Goal: Find specific fact: Find contact information

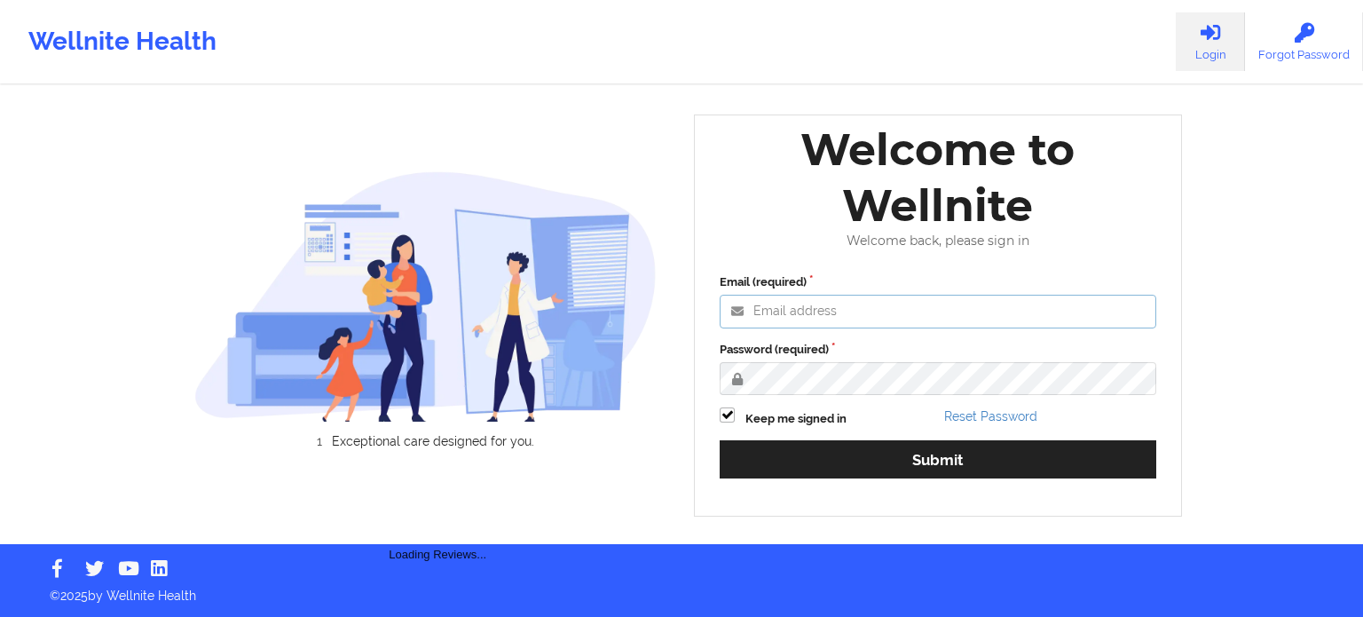
type input "[PERSON_NAME][EMAIL_ADDRESS][PERSON_NAME][DOMAIN_NAME]"
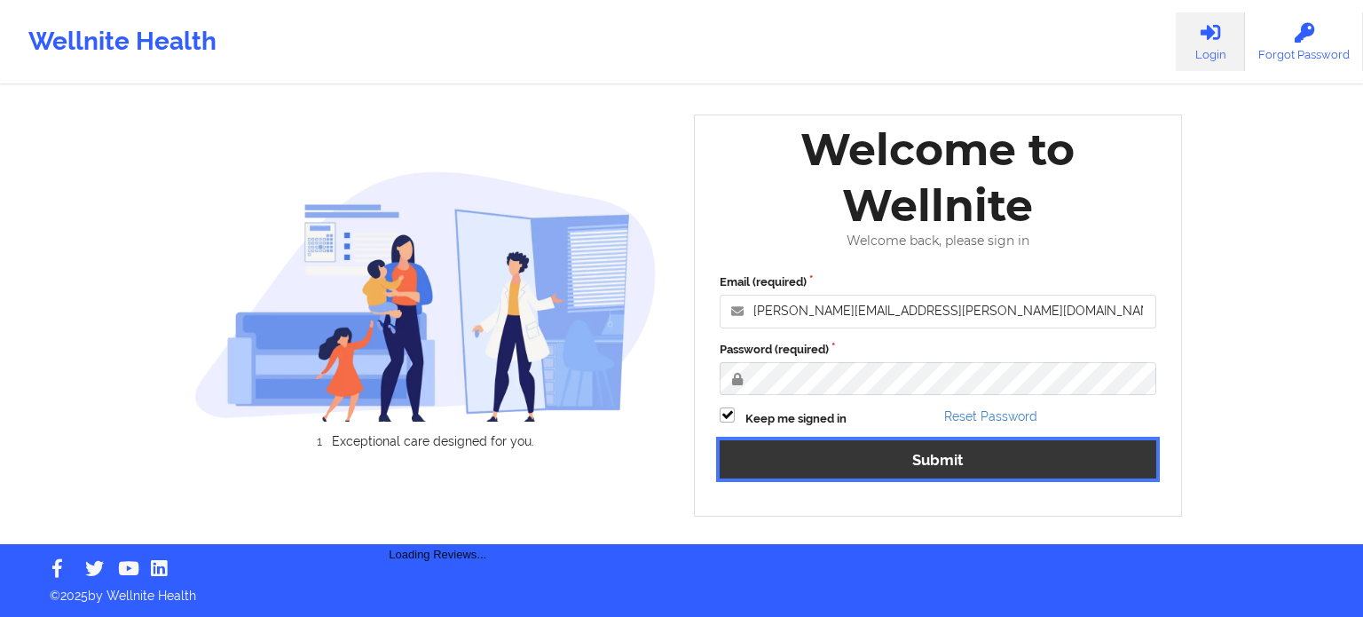
click at [856, 455] on button "Submit" at bounding box center [938, 459] width 437 height 38
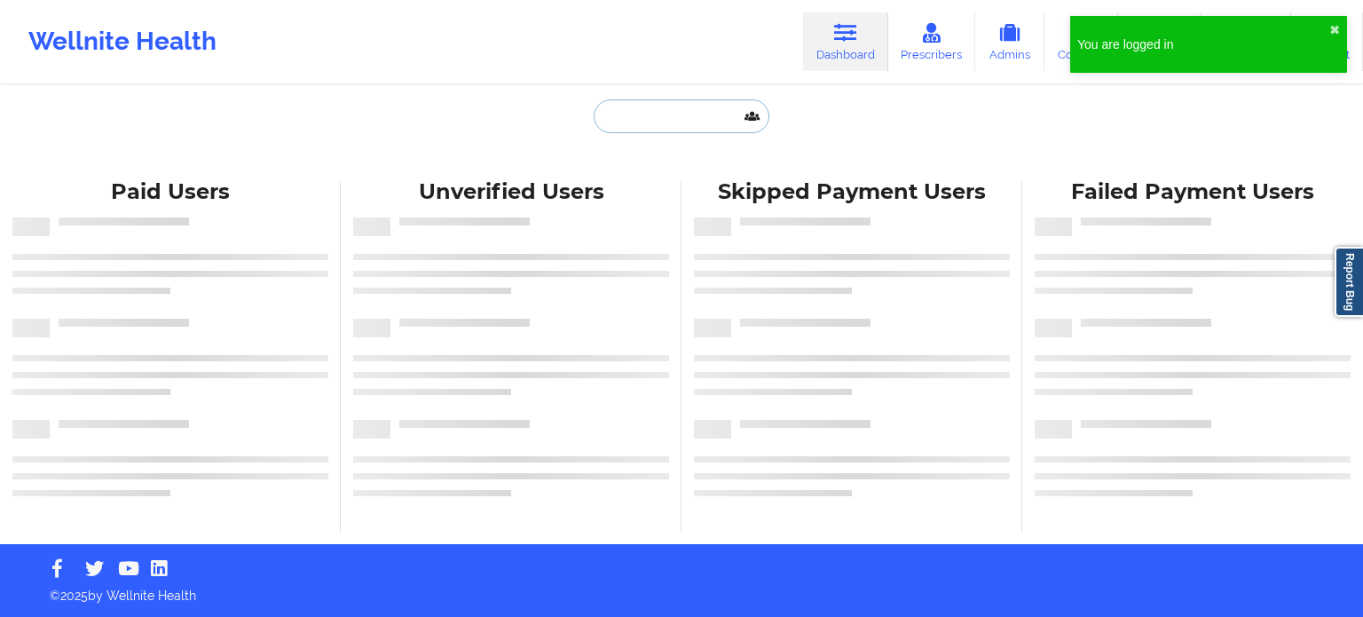
click at [651, 116] on input "text" at bounding box center [682, 116] width 176 height 34
paste input "[PERSON_NAME][EMAIL_ADDRESS][DOMAIN_NAME]"
type input "[PERSON_NAME][EMAIL_ADDRESS][DOMAIN_NAME]"
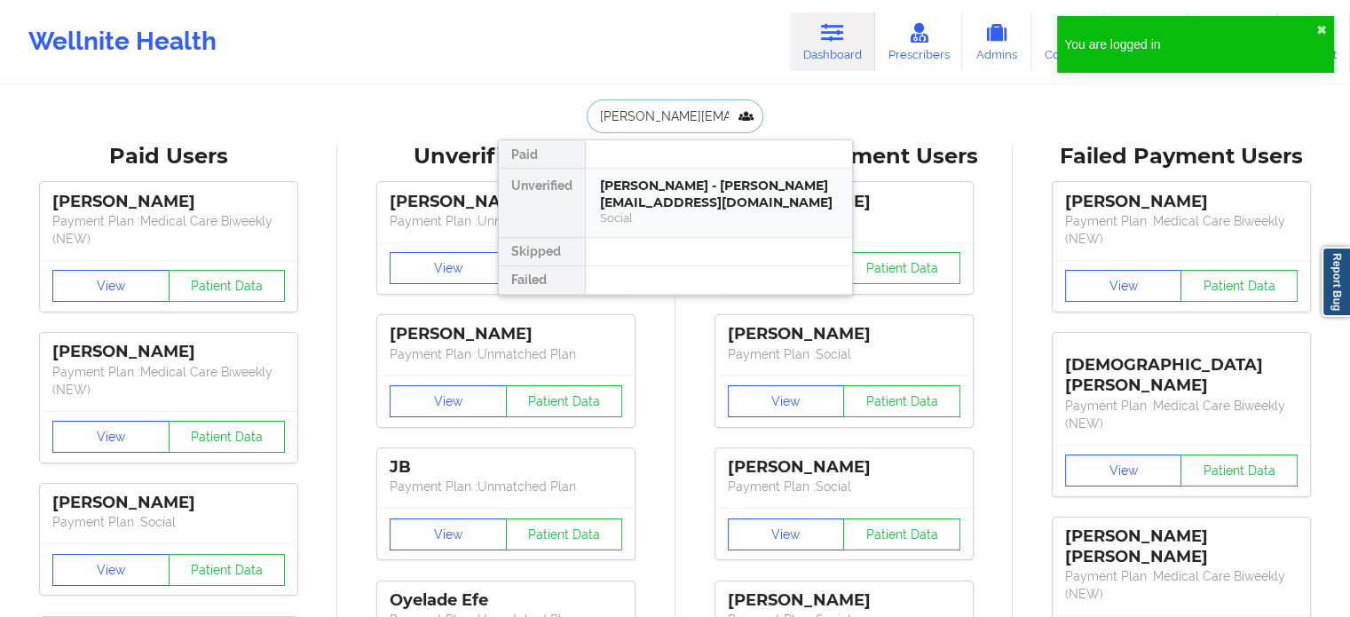
click at [674, 193] on div "[PERSON_NAME] - [PERSON_NAME][EMAIL_ADDRESS][DOMAIN_NAME]" at bounding box center [719, 194] width 238 height 33
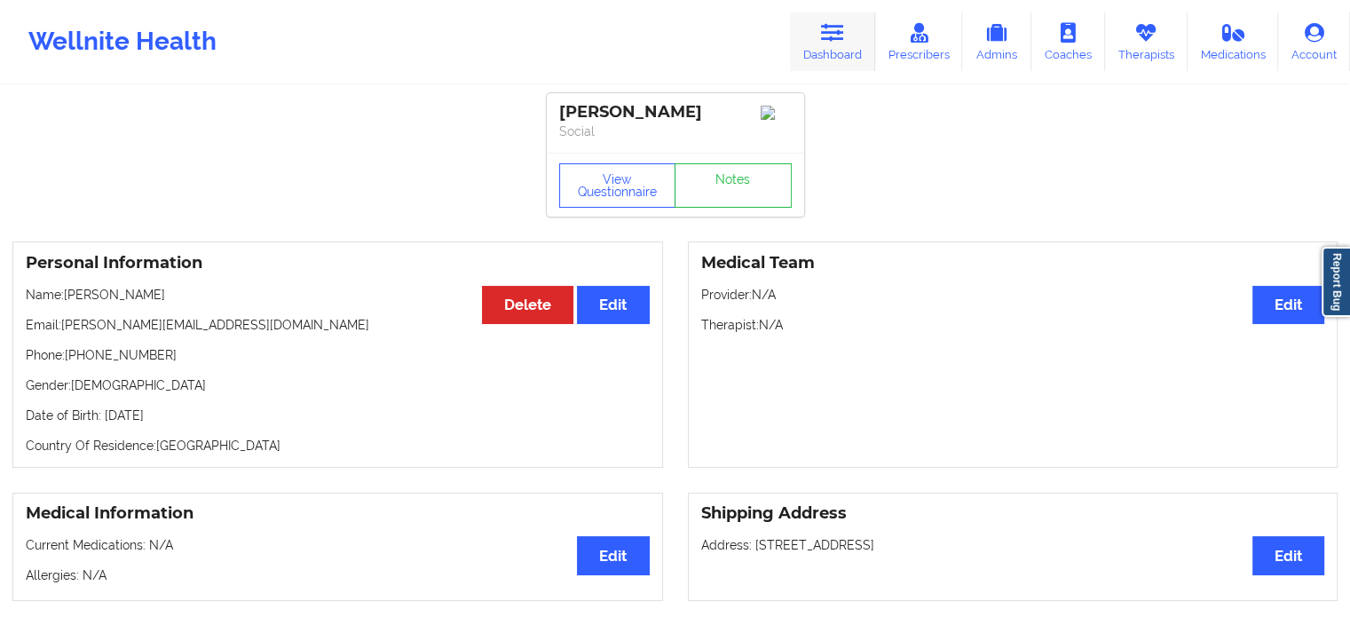
click at [831, 29] on icon at bounding box center [832, 33] width 23 height 20
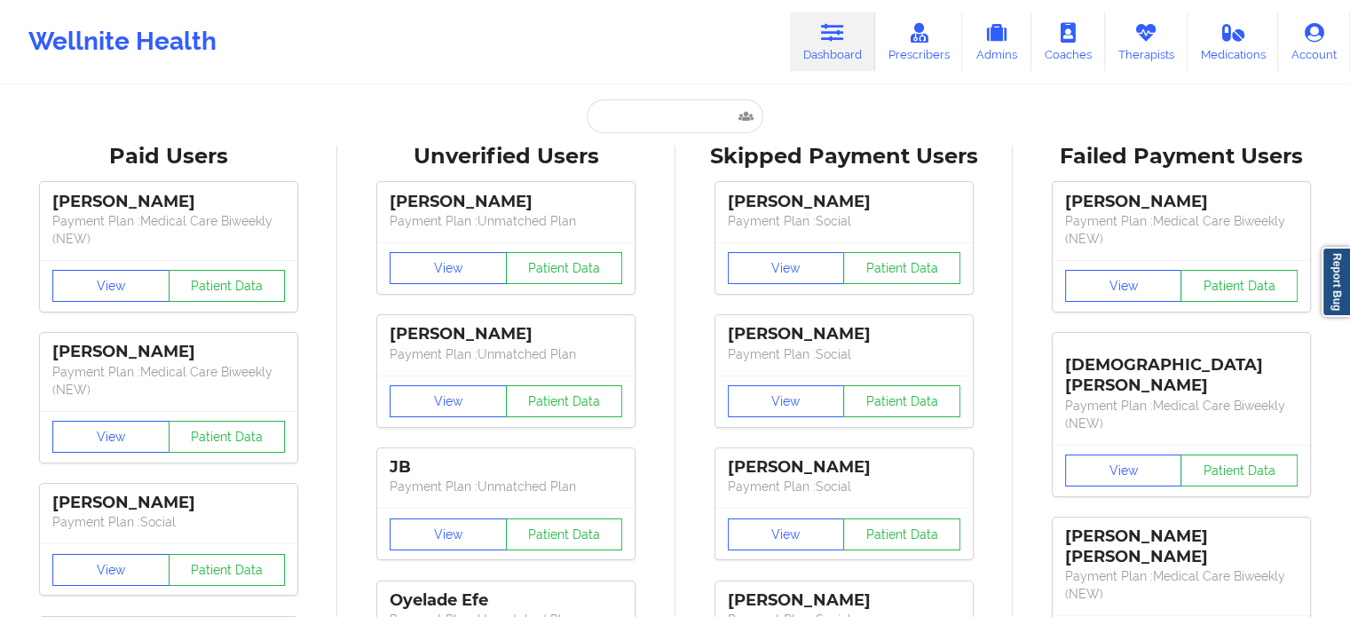
drag, startPoint x: 643, startPoint y: 124, endPoint x: 565, endPoint y: 99, distance: 82.2
click at [643, 127] on input "text" at bounding box center [675, 116] width 176 height 34
paste input "[EMAIL_ADDRESS][DOMAIN_NAME]"
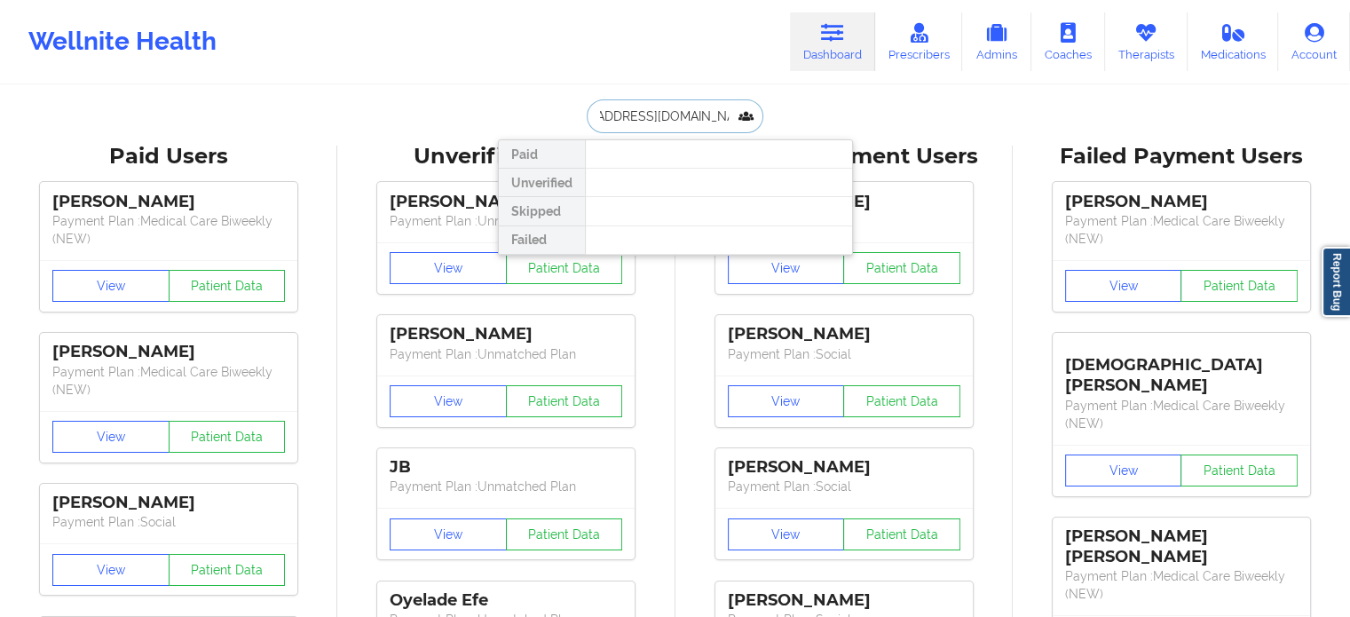
drag, startPoint x: 732, startPoint y: 113, endPoint x: 102, endPoint y: 49, distance: 633.5
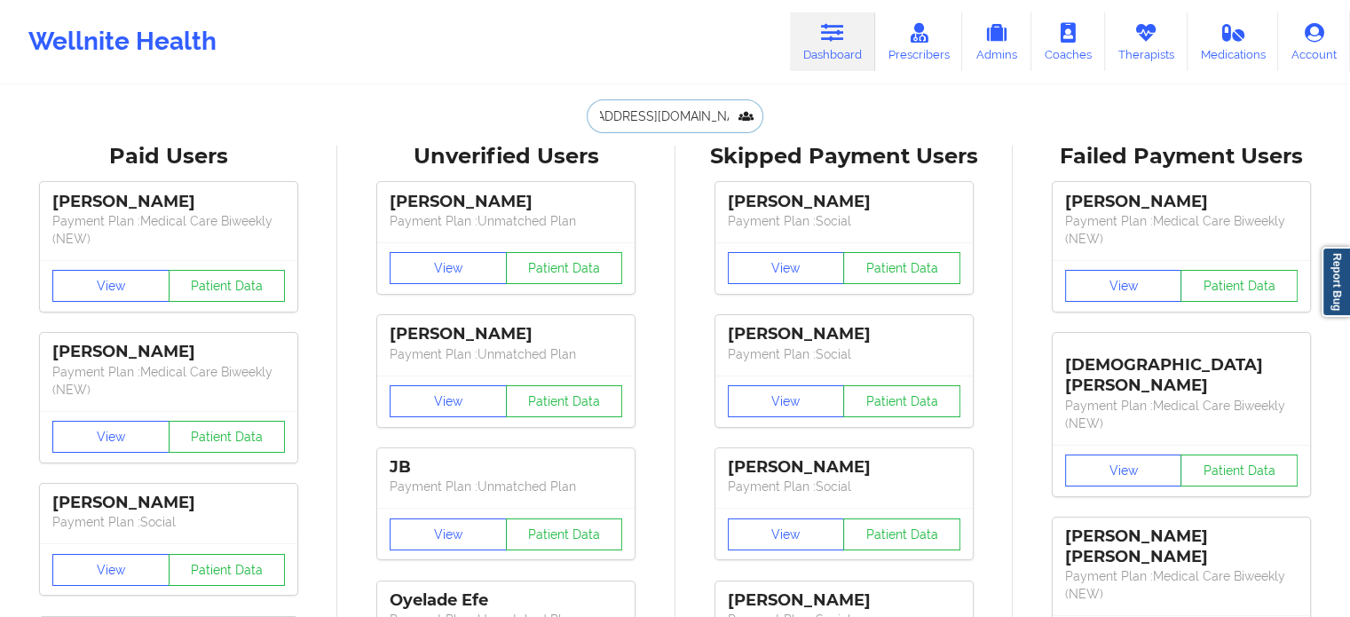
scroll to position [0, 0]
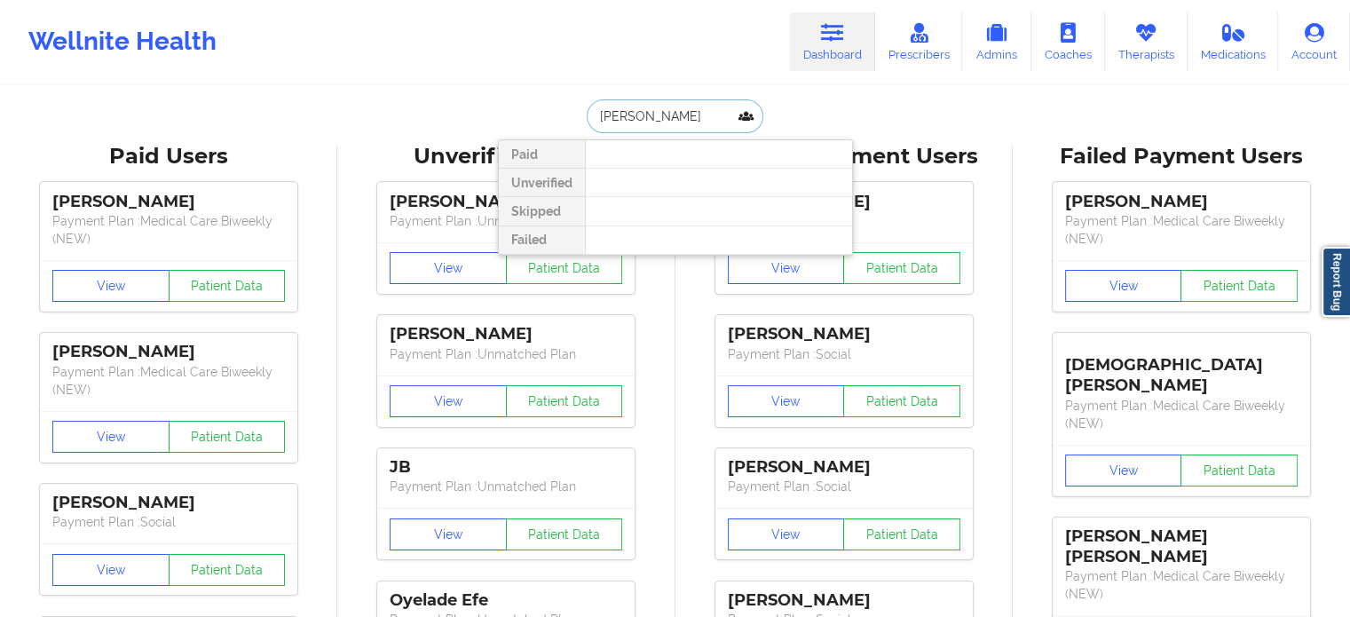
drag, startPoint x: 674, startPoint y: 122, endPoint x: 410, endPoint y: 115, distance: 263.7
paste input "[EMAIL_ADDRESS][DOMAIN_NAME]"
click at [533, 108] on div "ceasur Paid Unverified Skipped Failed" at bounding box center [675, 116] width 355 height 34
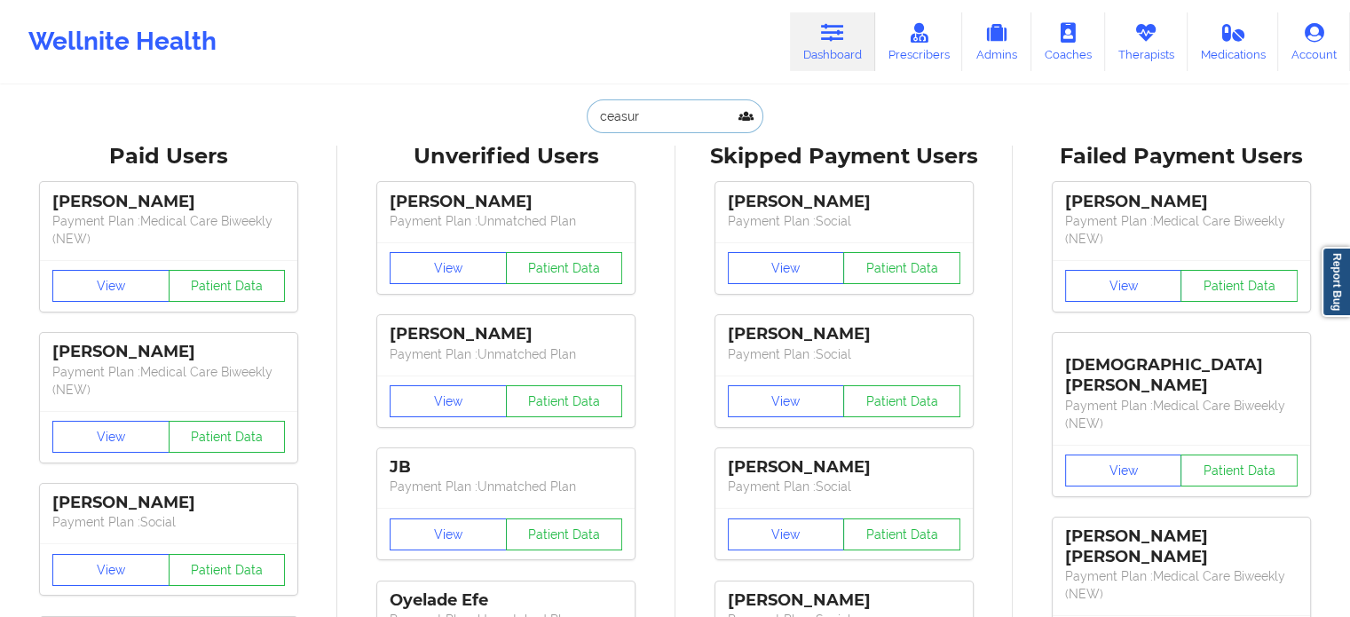
paste input "[PERSON_NAME][EMAIL_ADDRESS][PERSON_NAME][DOMAIN_NAME]"
click at [649, 109] on input "[PERSON_NAME][EMAIL_ADDRESS][PERSON_NAME][DOMAIN_NAME]" at bounding box center [675, 116] width 176 height 34
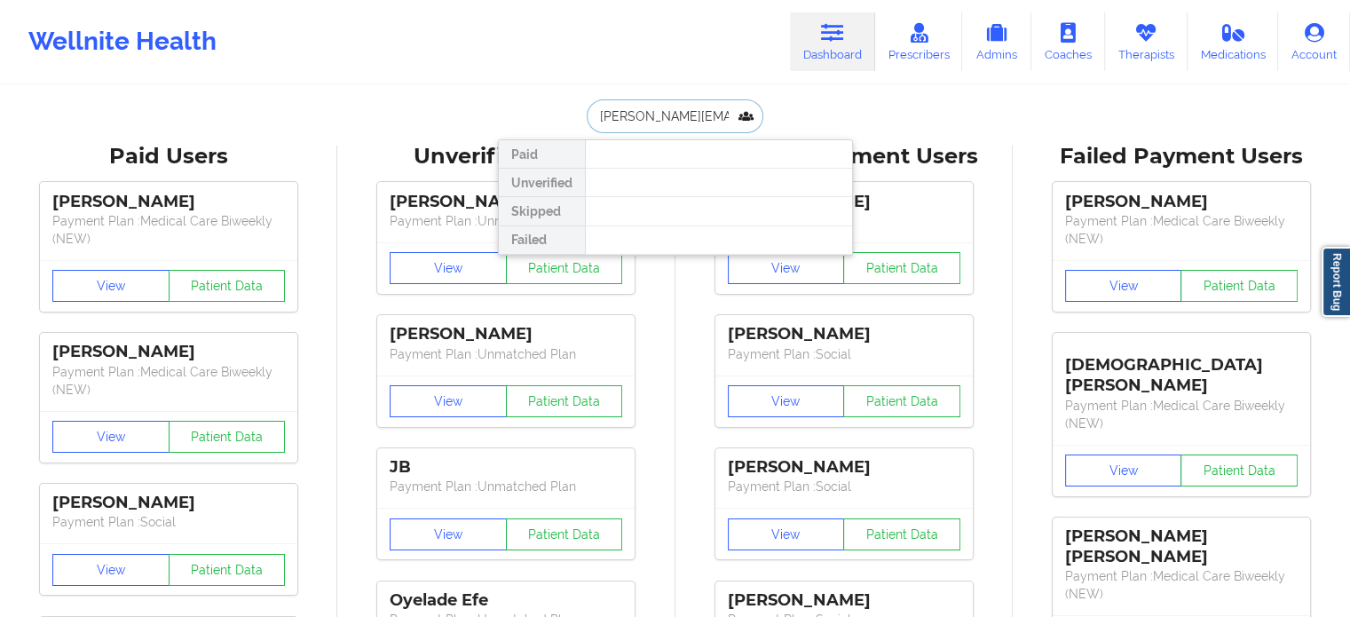
click at [649, 109] on input "[PERSON_NAME][EMAIL_ADDRESS][PERSON_NAME][DOMAIN_NAME]" at bounding box center [675, 116] width 176 height 34
paste input "[PERSON_NAME]"
drag, startPoint x: 679, startPoint y: 114, endPoint x: 457, endPoint y: 115, distance: 221.9
click at [498, 116] on div "[PERSON_NAME] Unverified Skipped Failed" at bounding box center [675, 116] width 355 height 34
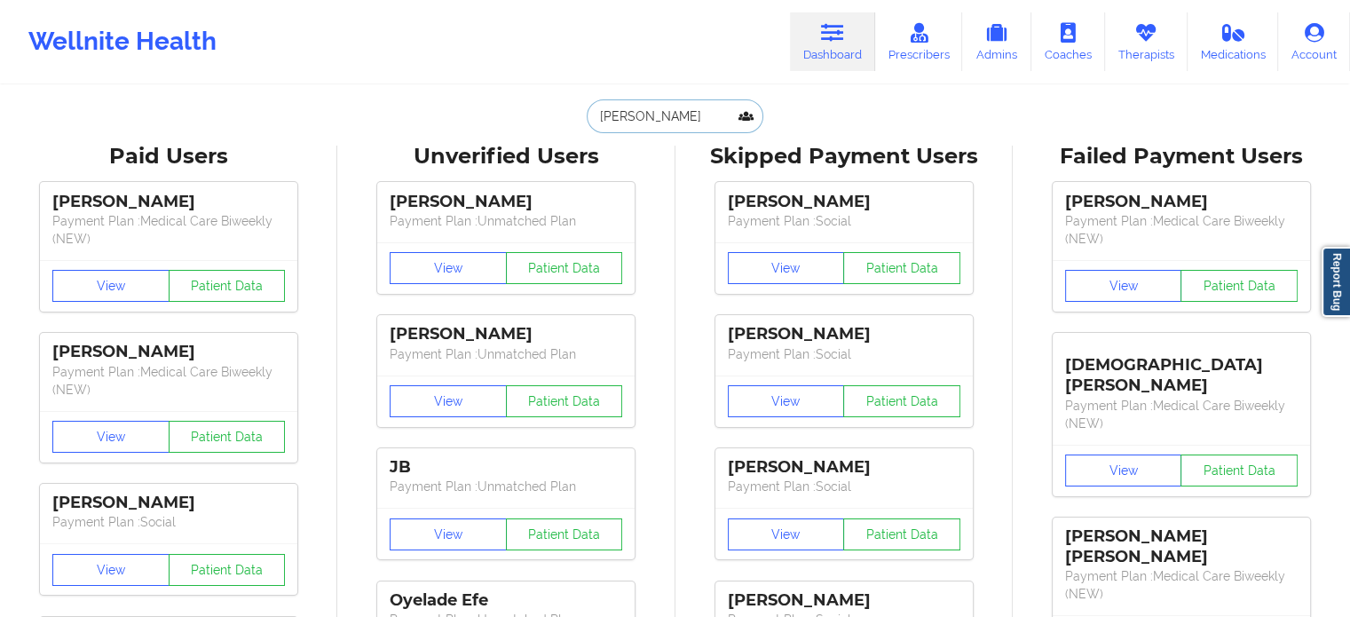
paste input "[EMAIL_ADDRESS][DOMAIN_NAME]"
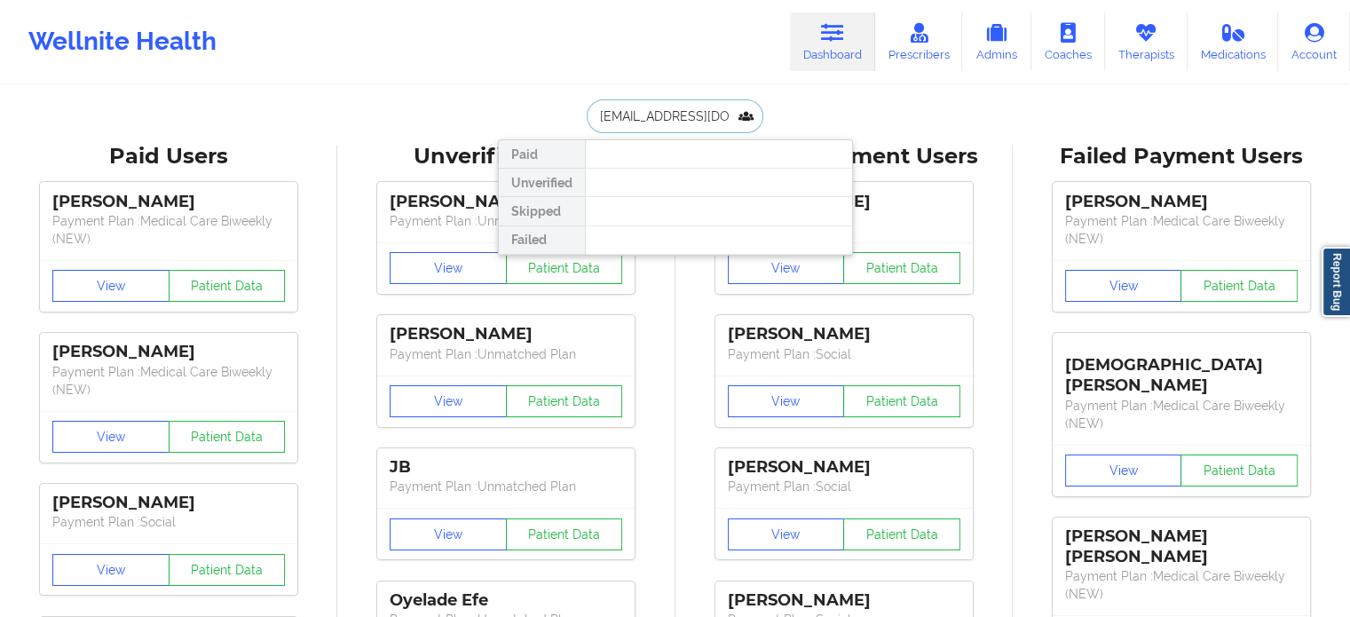
drag, startPoint x: 631, startPoint y: 113, endPoint x: 491, endPoint y: 107, distance: 140.4
paste input "[EMAIL_ADDRESS][DOMAIN_NAME]"
type input "[EMAIL_ADDRESS][DOMAIN_NAME]"
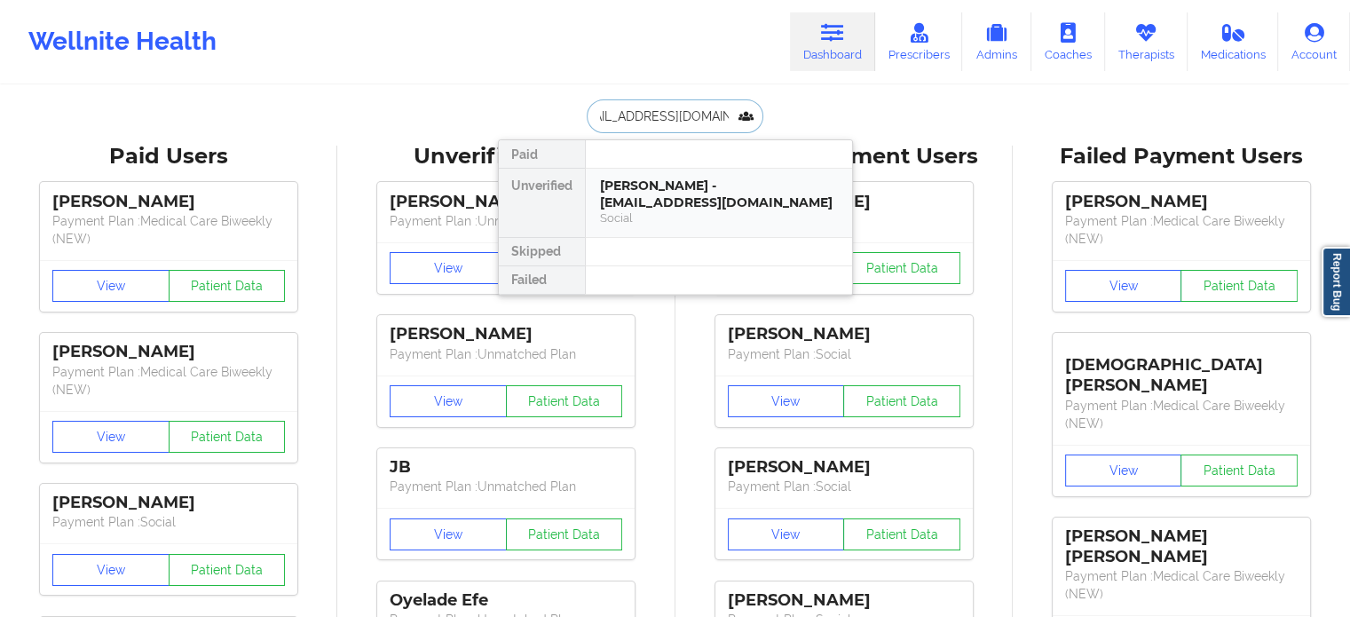
click at [689, 187] on div "[PERSON_NAME] - [EMAIL_ADDRESS][DOMAIN_NAME]" at bounding box center [719, 194] width 238 height 33
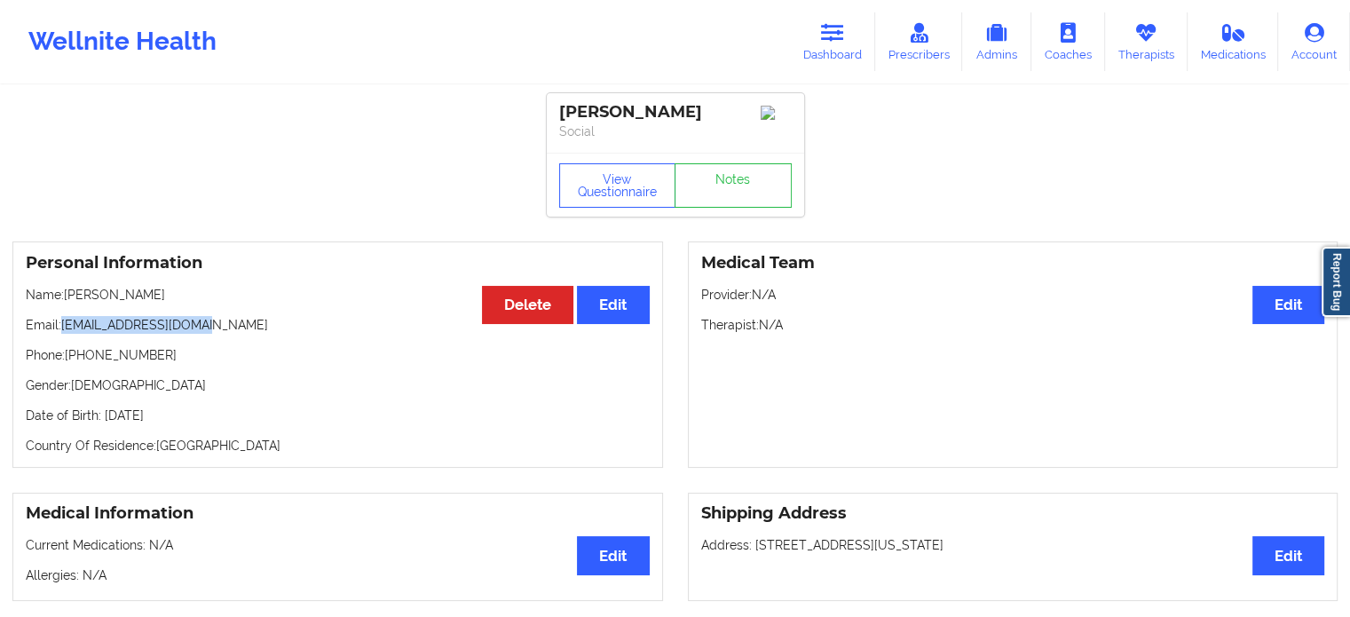
drag, startPoint x: 215, startPoint y: 333, endPoint x: 62, endPoint y: 330, distance: 152.7
click at [62, 330] on p "Email: [EMAIL_ADDRESS][DOMAIN_NAME]" at bounding box center [338, 325] width 624 height 18
copy p "[EMAIL_ADDRESS][DOMAIN_NAME]"
drag, startPoint x: 179, startPoint y: 304, endPoint x: 69, endPoint y: 303, distance: 110.1
click at [69, 303] on p "Name: [PERSON_NAME]" at bounding box center [338, 295] width 624 height 18
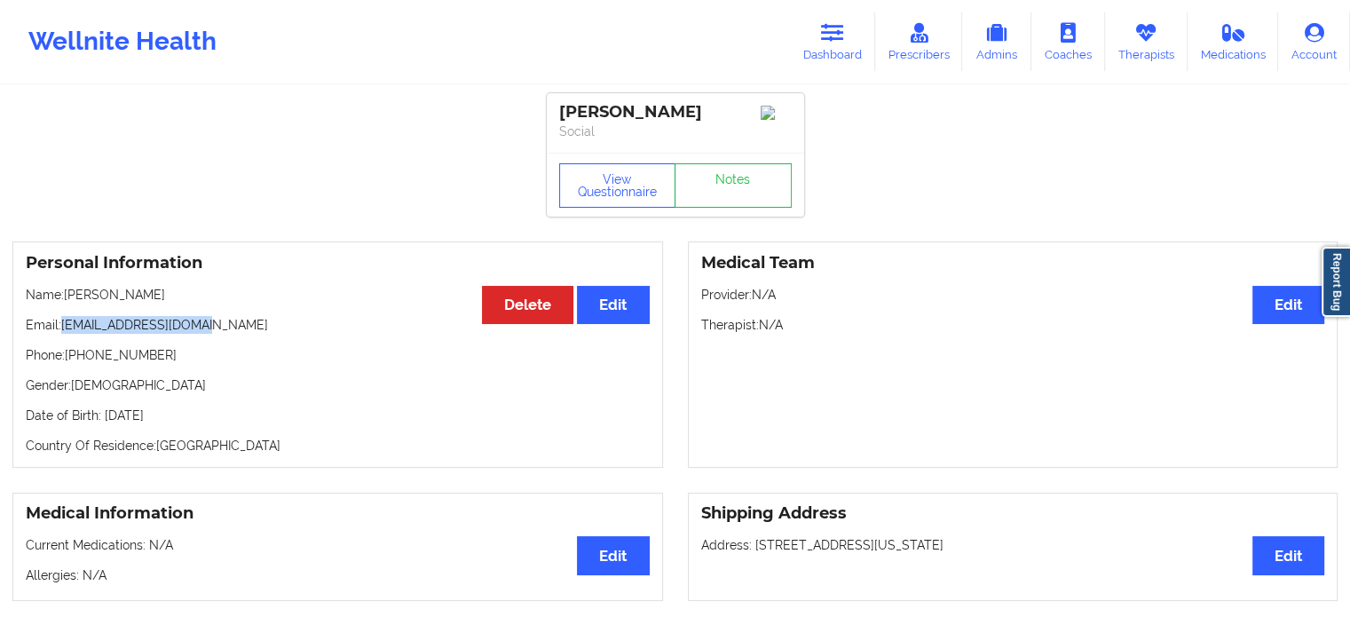
copy p "[PERSON_NAME]"
click at [225, 329] on p "Email: [EMAIL_ADDRESS][DOMAIN_NAME]" at bounding box center [338, 325] width 624 height 18
drag, startPoint x: 116, startPoint y: 339, endPoint x: 64, endPoint y: 327, distance: 53.8
click at [64, 327] on p "Email: [EMAIL_ADDRESS][DOMAIN_NAME]" at bounding box center [338, 325] width 624 height 18
copy p "[EMAIL_ADDRESS][DOMAIN_NAME]"
